Goal: Task Accomplishment & Management: Manage account settings

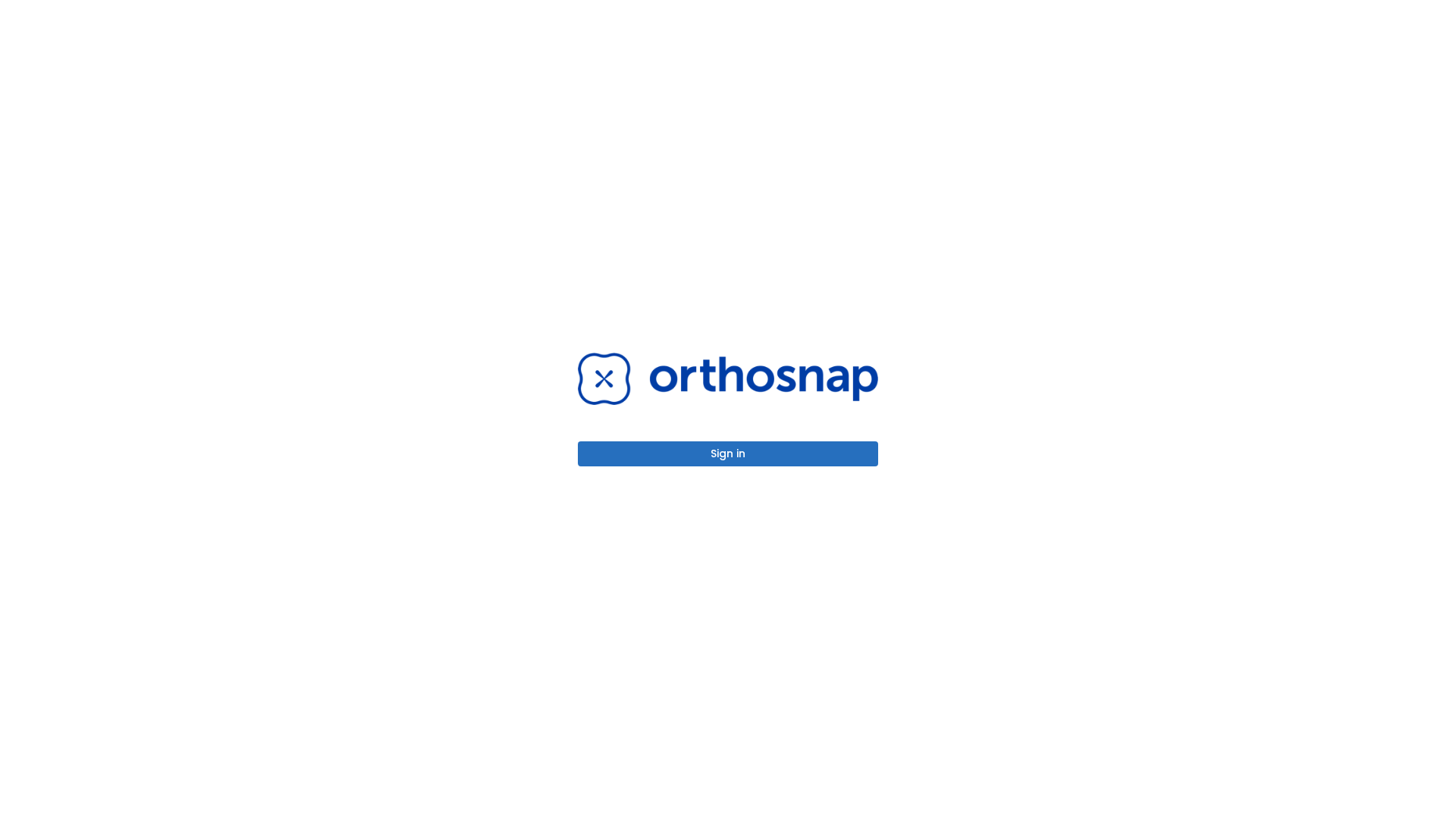
click at [728, 453] on button "Sign in" at bounding box center [728, 453] width 300 height 25
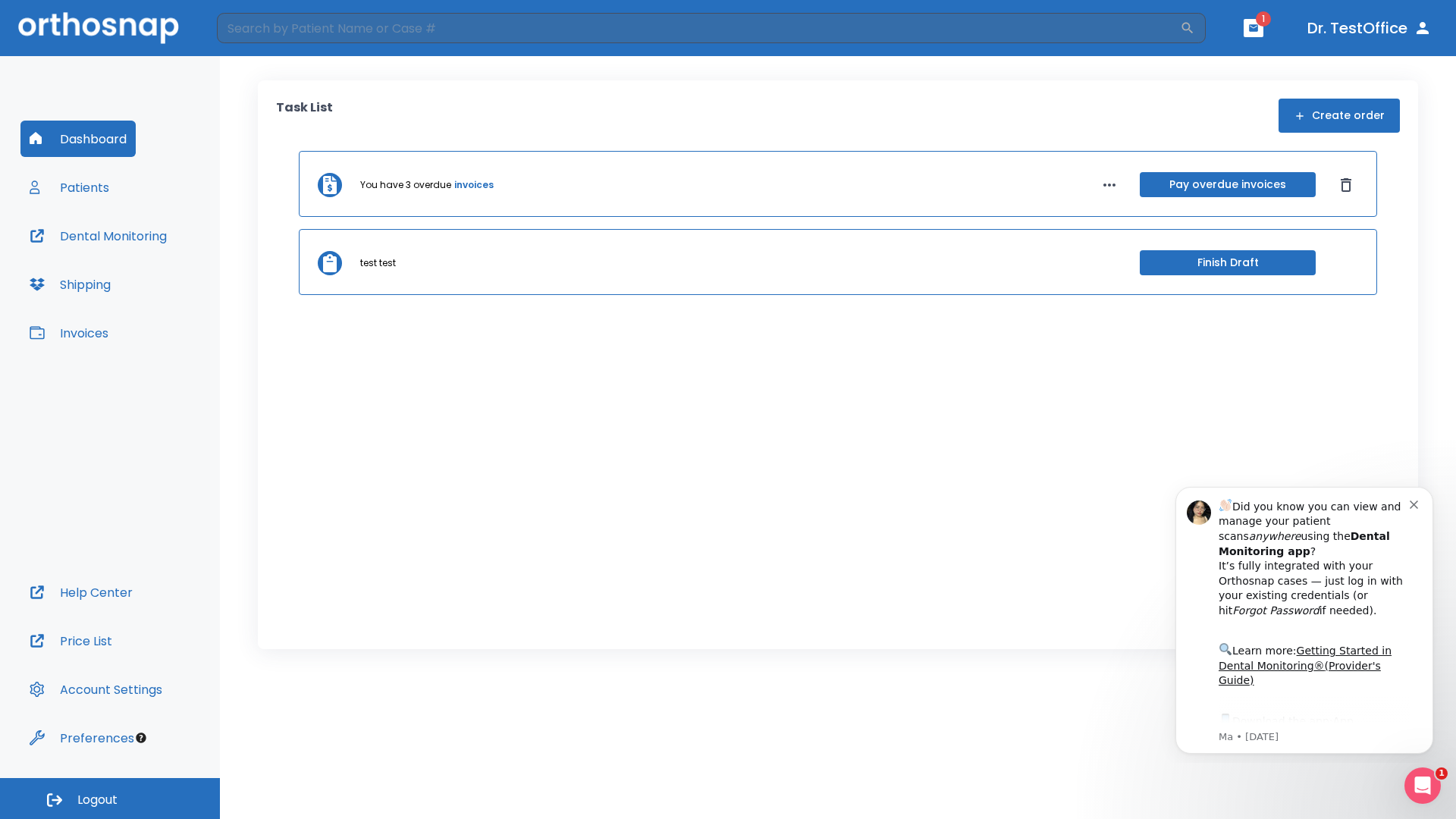
click at [110, 799] on span "Logout" at bounding box center [97, 799] width 40 height 17
